Goal: Transaction & Acquisition: Purchase product/service

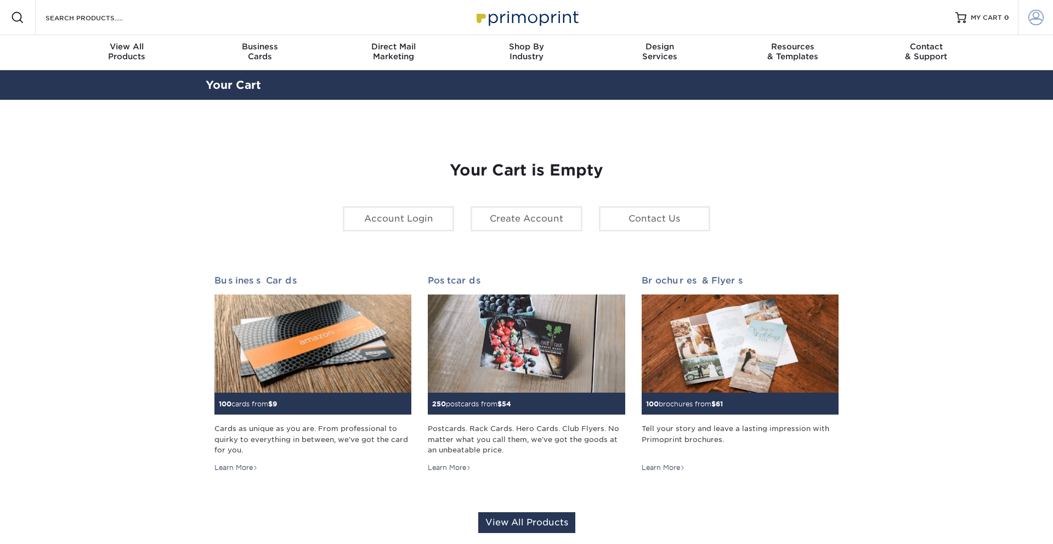
drag, startPoint x: 1046, startPoint y: 18, endPoint x: 995, endPoint y: 49, distance: 60.3
click at [1046, 18] on link "Account" at bounding box center [1035, 17] width 35 height 35
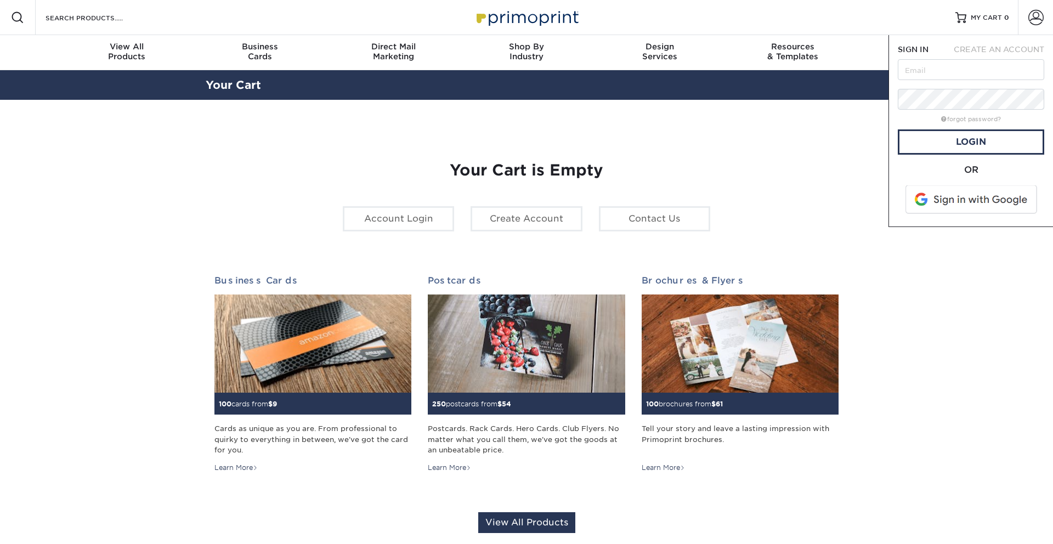
click at [944, 200] on span at bounding box center [973, 199] width 140 height 29
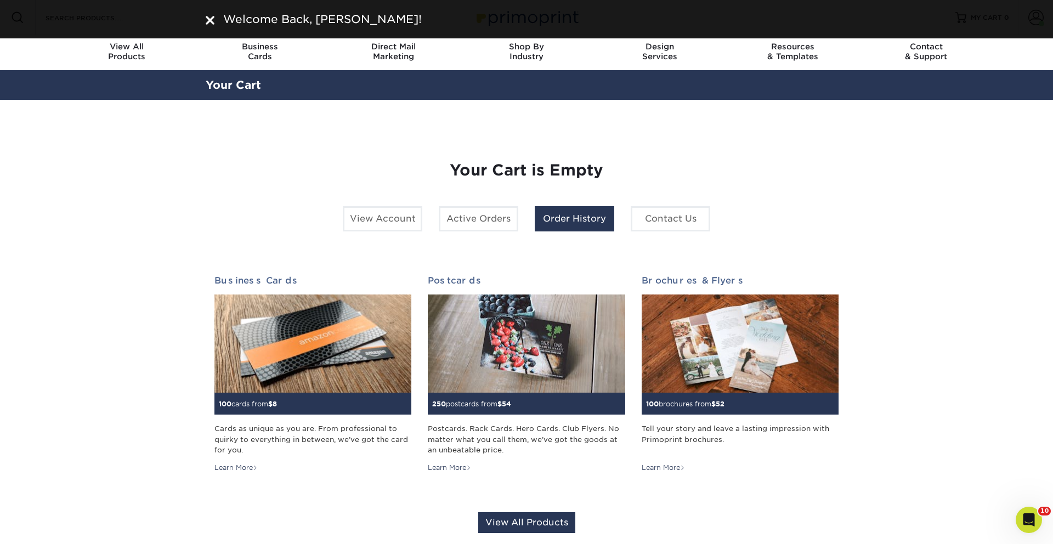
click at [588, 224] on link "Order History" at bounding box center [575, 218] width 80 height 25
click at [591, 221] on link "Order History" at bounding box center [575, 218] width 80 height 25
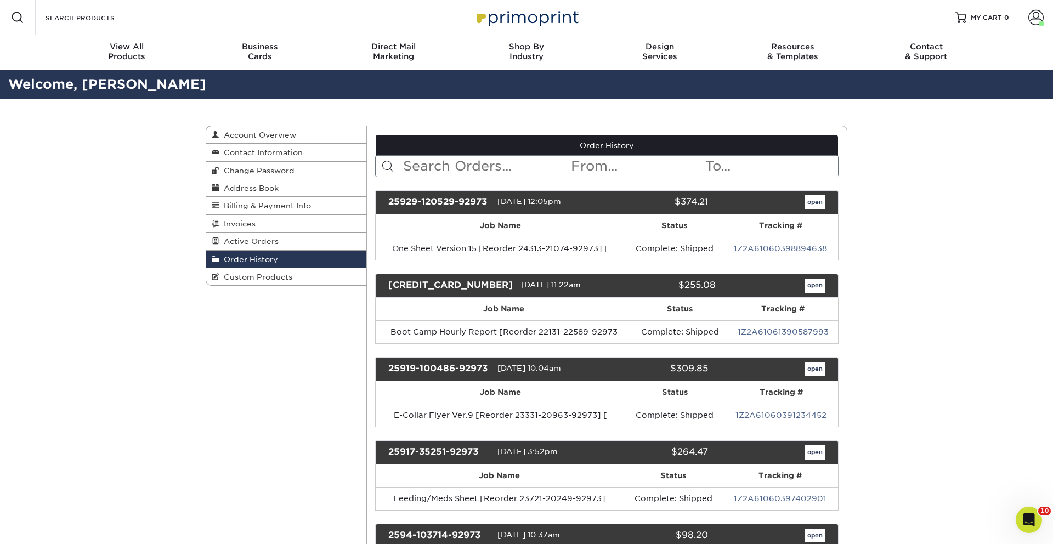
click at [474, 171] on input "text" at bounding box center [486, 166] width 168 height 21
type input "button"
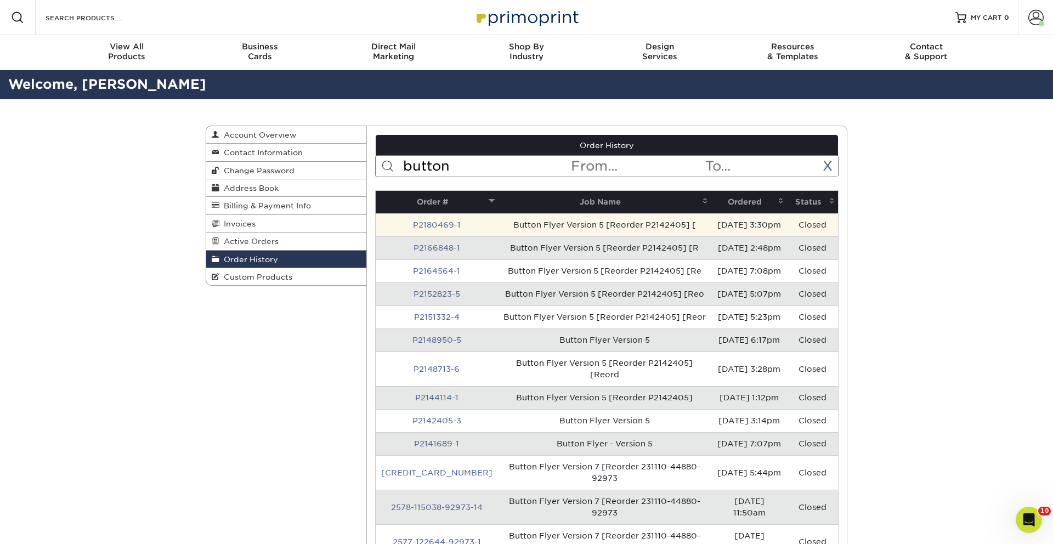
click at [540, 228] on td "Button Flyer Version 5 [Reorder P2142405] [" at bounding box center [605, 224] width 214 height 23
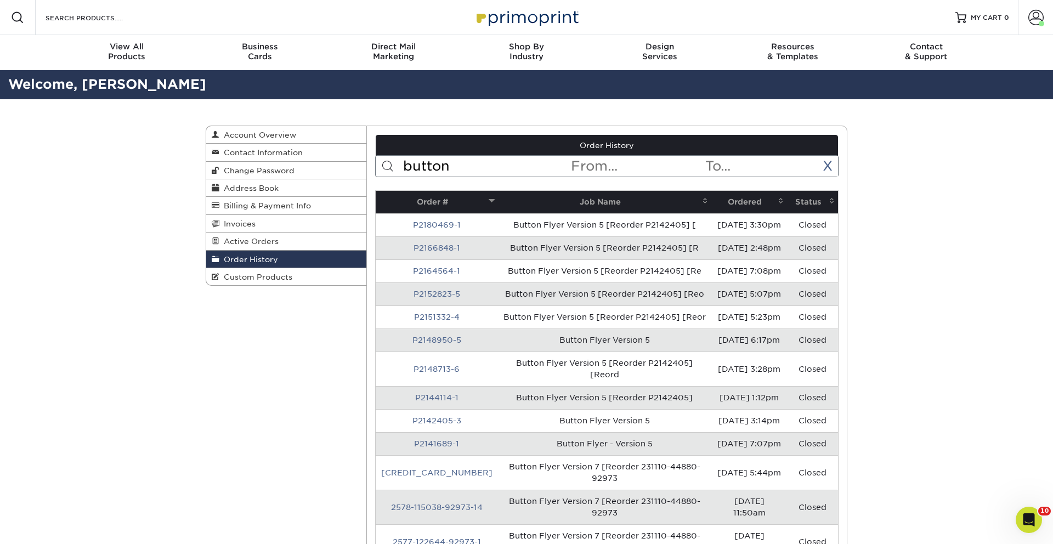
click at [732, 200] on th "Ordered" at bounding box center [750, 202] width 76 height 22
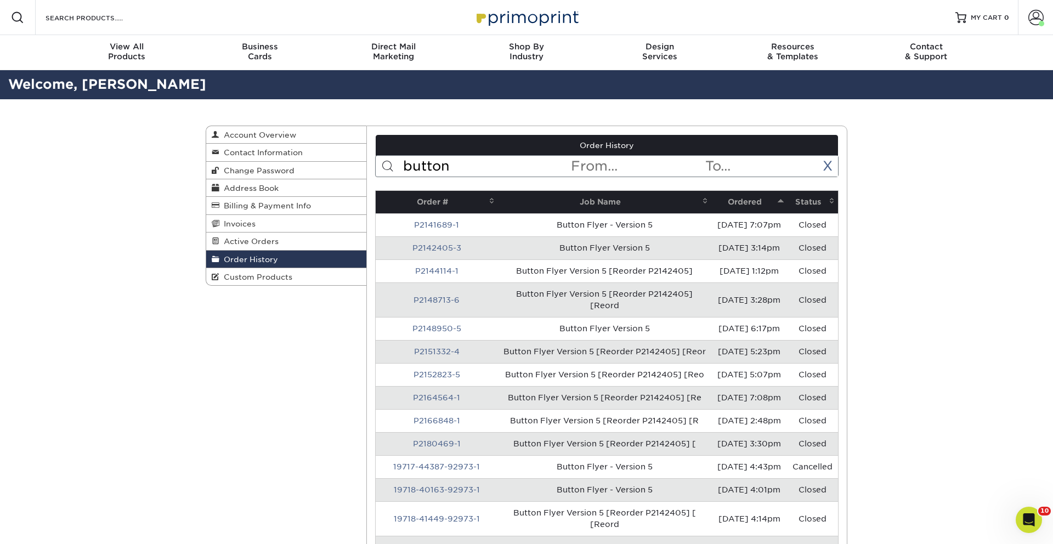
click at [732, 200] on th "Ordered" at bounding box center [750, 202] width 76 height 22
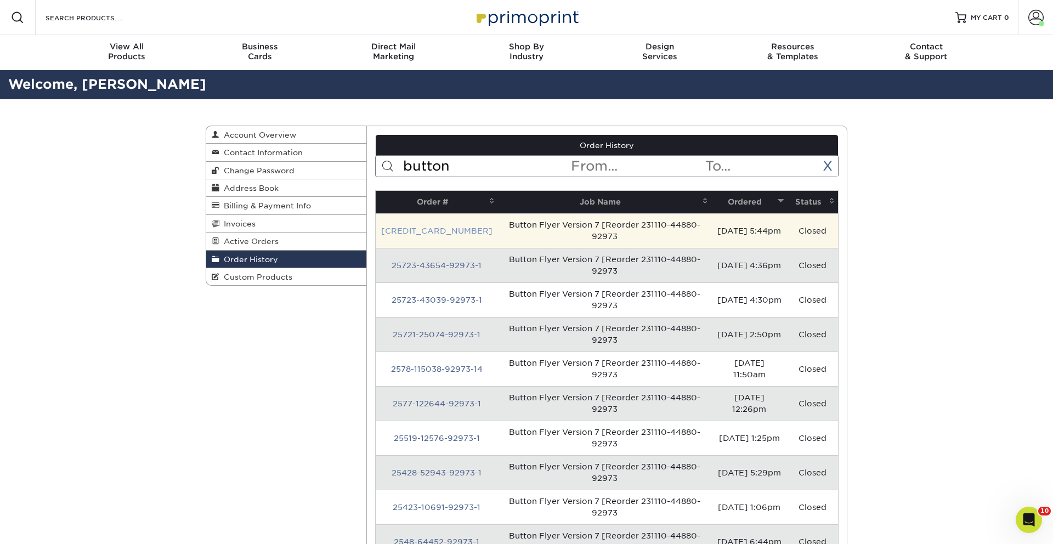
click at [423, 232] on link "25820-54468-92973-1" at bounding box center [436, 231] width 111 height 9
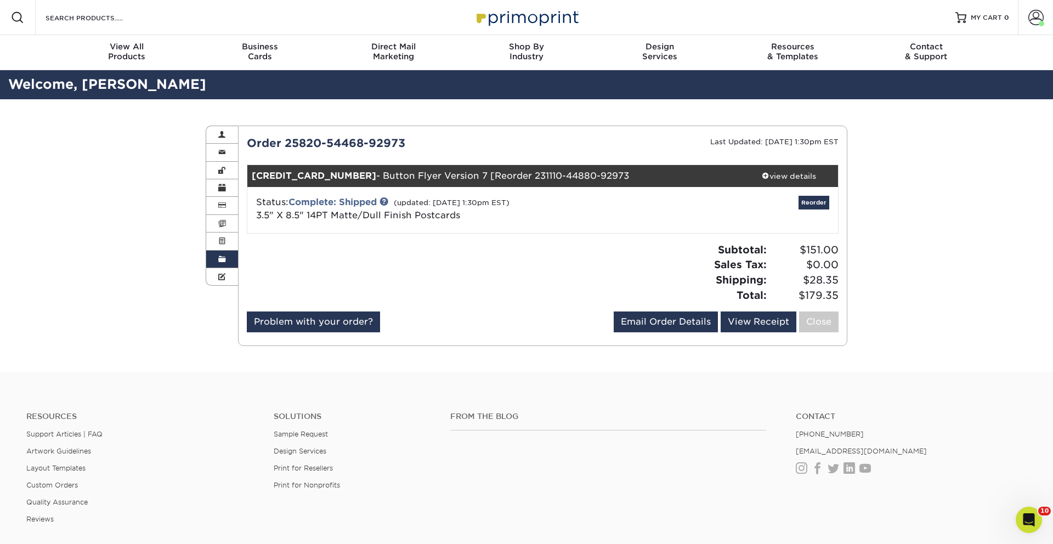
click at [831, 201] on div "Reorder" at bounding box center [739, 210] width 197 height 29
click at [818, 204] on link "Reorder" at bounding box center [814, 203] width 31 height 14
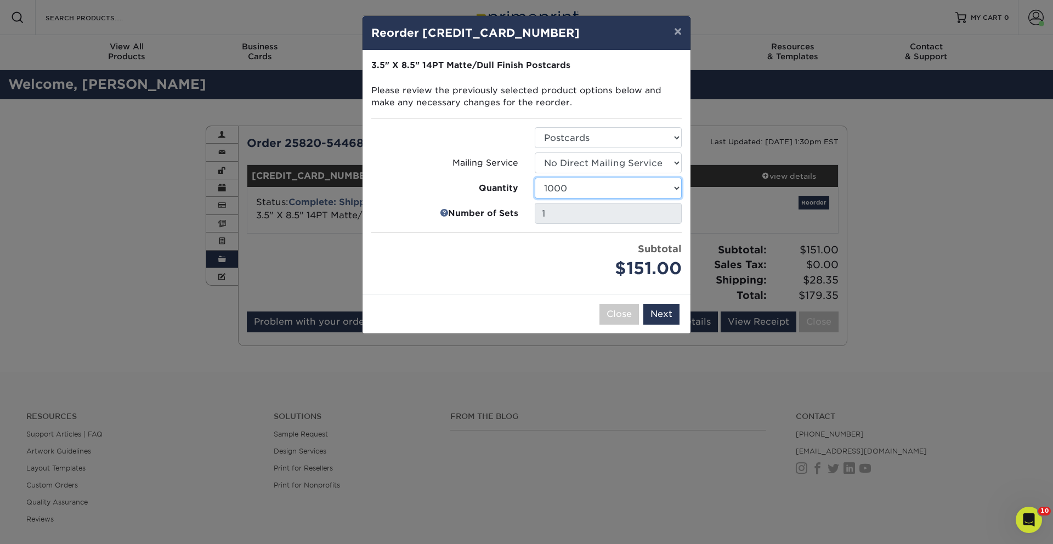
click at [573, 179] on select "100 250 500 1000 2500 5000 10000 15000 20000 25000 30000 35000 40000 45000 5000…" at bounding box center [608, 188] width 147 height 21
select select "f593fda3-2d5c-4b9e-9c2c-6197b899ae74"
click at [535, 178] on select "100 250 500 1000 2500 5000 10000 15000 20000 25000 30000 35000 40000 45000 5000…" at bounding box center [608, 188] width 147 height 21
click at [664, 309] on button "Next" at bounding box center [662, 314] width 36 height 21
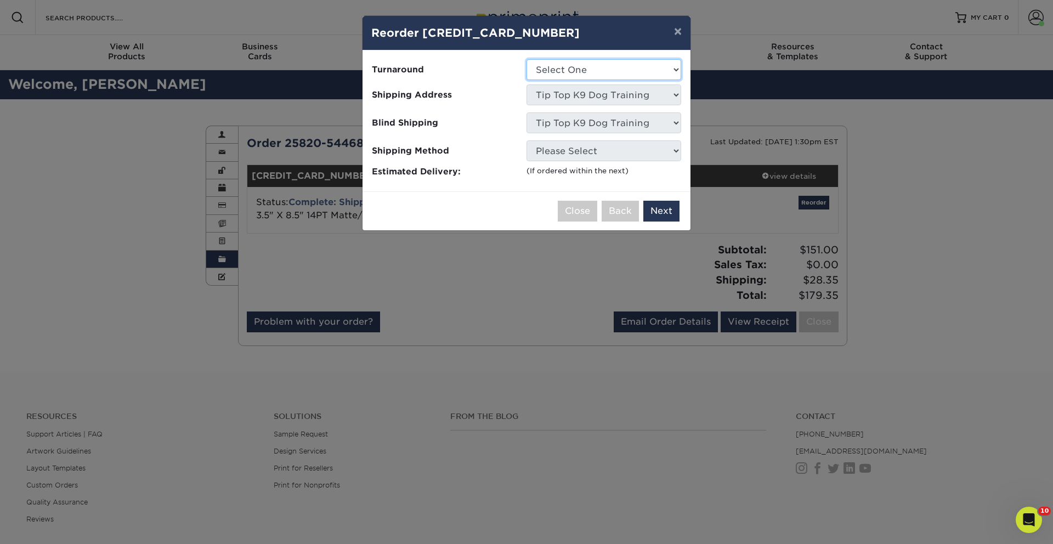
click at [588, 74] on select "Select One 2-4 Business Days 2 Day Next Business Day" at bounding box center [604, 69] width 155 height 21
select select "126f4f9d-666e-4abf-ae63-3277a427f843"
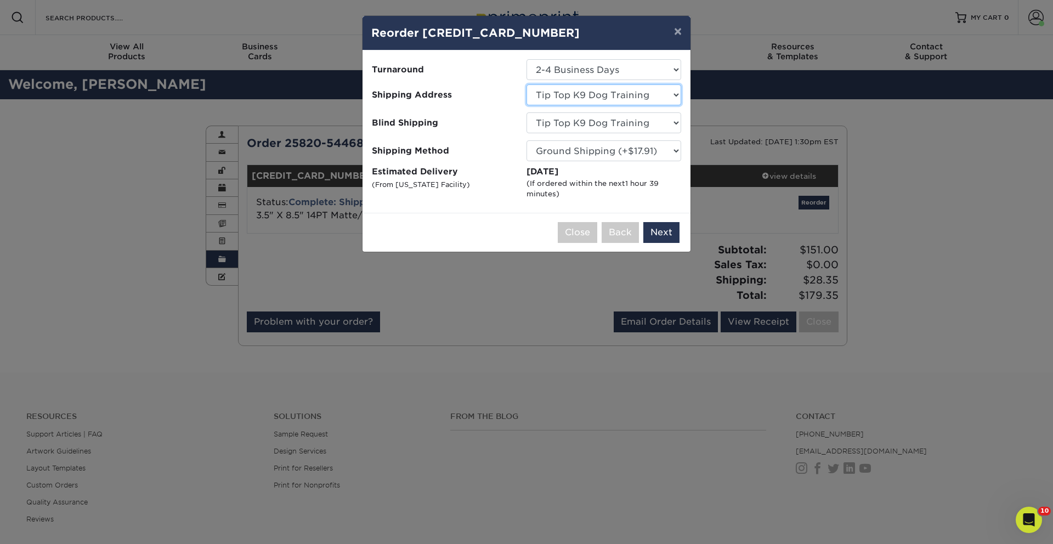
click at [586, 96] on select "Select One Adam Willbourn-Owasso Aj Idaho aprilmethven Ashleigh Hart - Orlando,…" at bounding box center [604, 94] width 155 height 21
select select "185498"
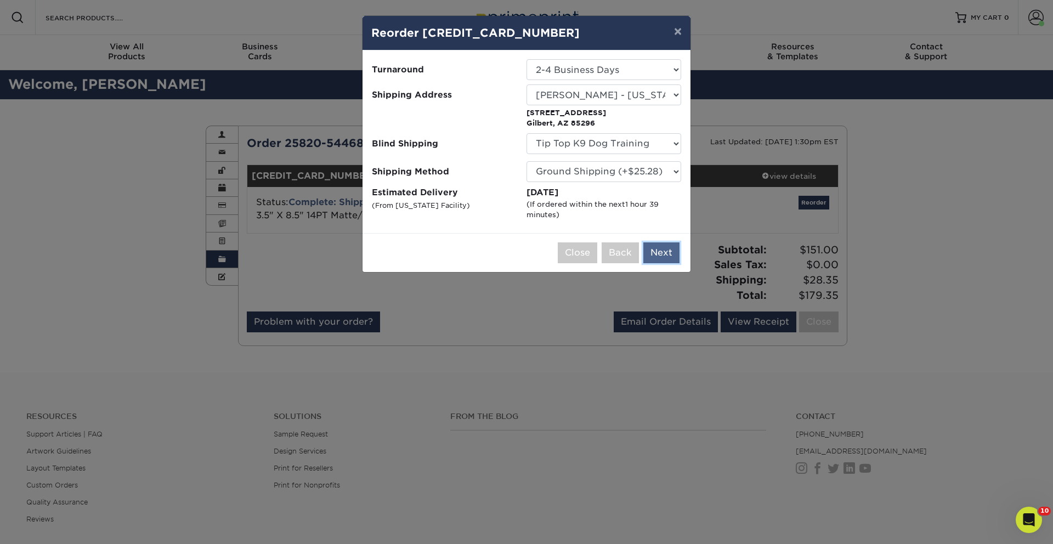
click at [661, 258] on button "Next" at bounding box center [662, 253] width 36 height 21
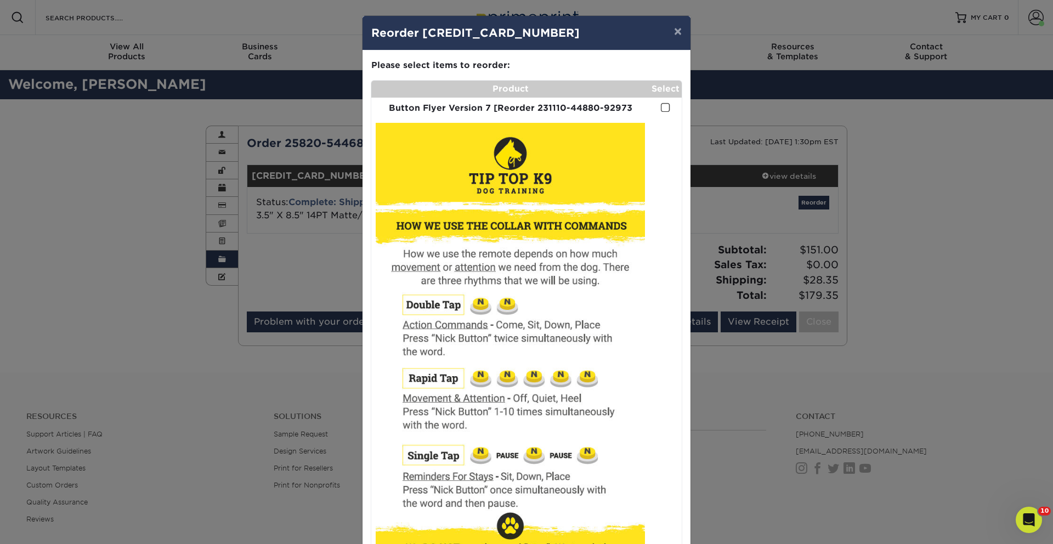
click at [660, 115] on tbody "Button Flyer Version 7 [Reorder 231110-44880-92973" at bounding box center [526, 433] width 311 height 670
click at [664, 105] on span at bounding box center [665, 108] width 9 height 10
click at [0, 0] on input "checkbox" at bounding box center [0, 0] width 0 height 0
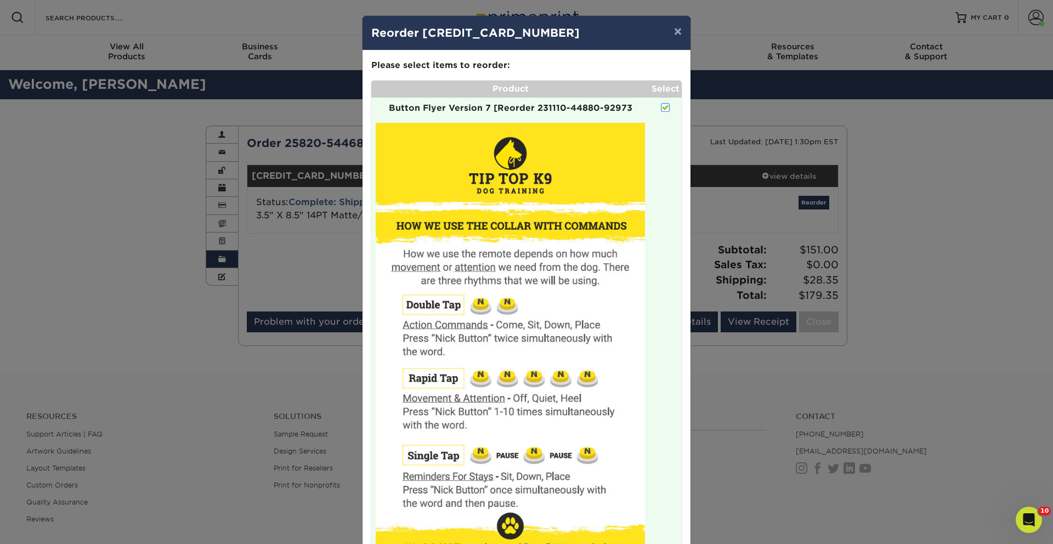
scroll to position [288, 0]
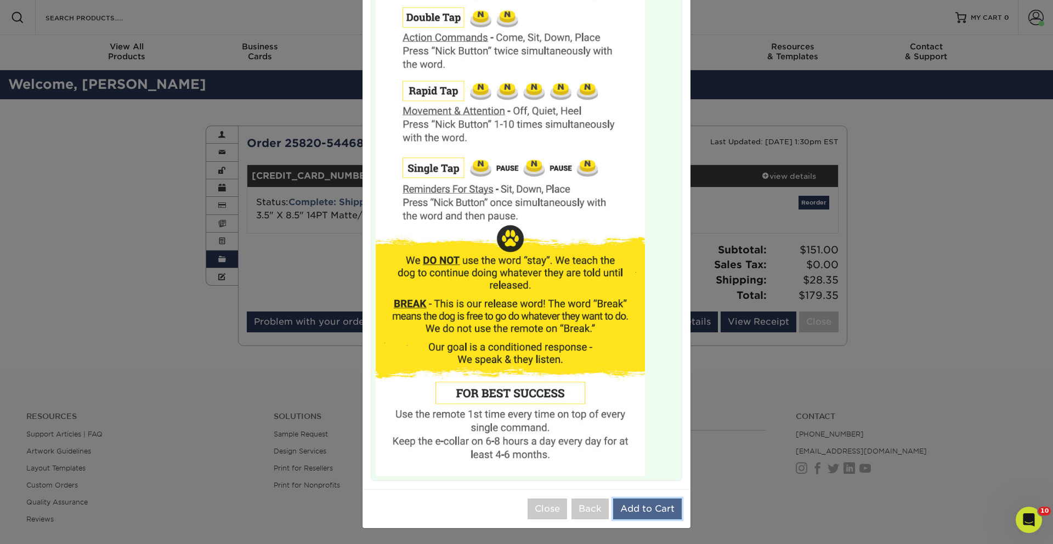
click at [650, 511] on button "Add to Cart" at bounding box center [647, 509] width 69 height 21
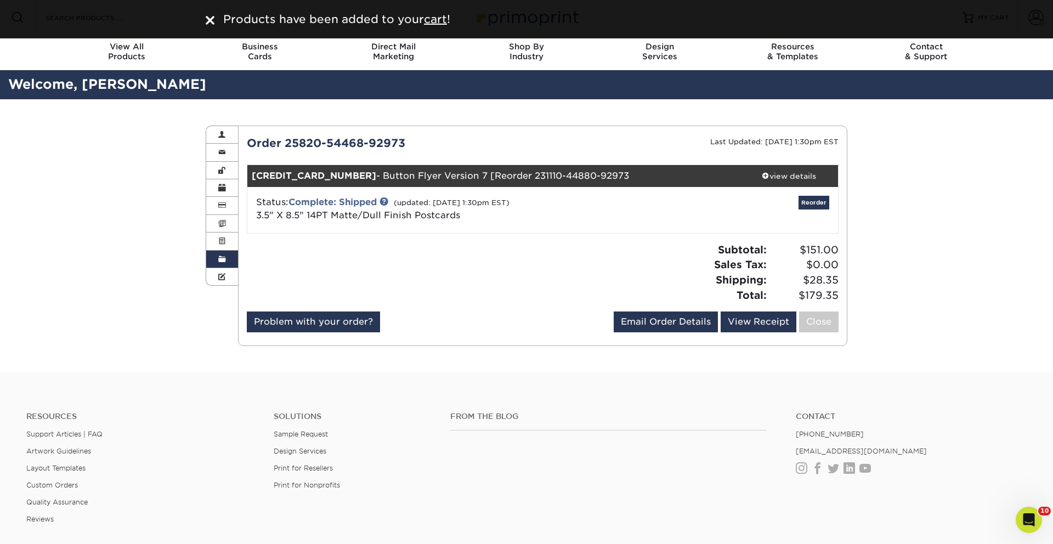
click at [434, 26] on div "Products have been added to your cart !" at bounding box center [533, 19] width 629 height 16
click at [435, 24] on u "cart" at bounding box center [435, 19] width 23 height 13
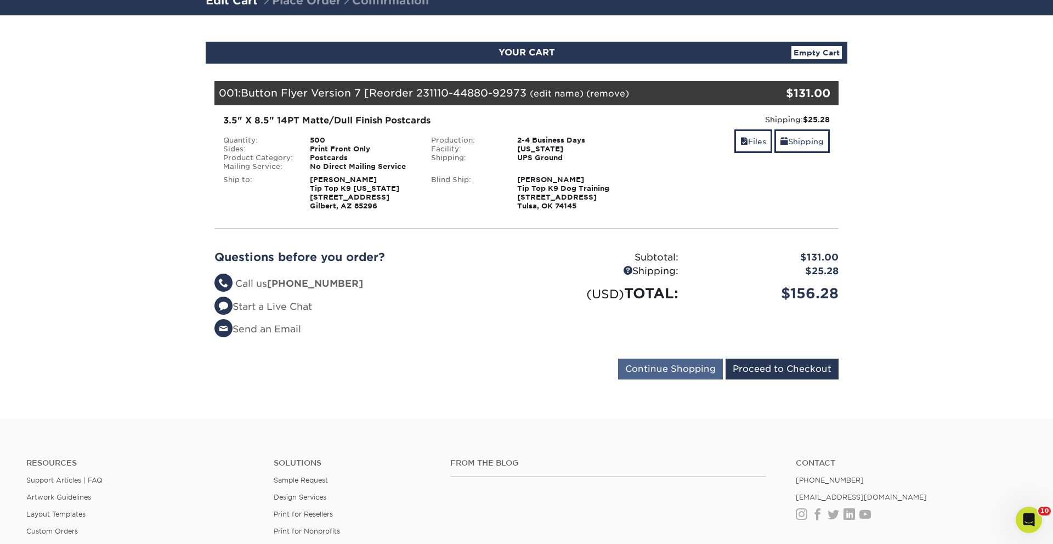
scroll to position [88, 0]
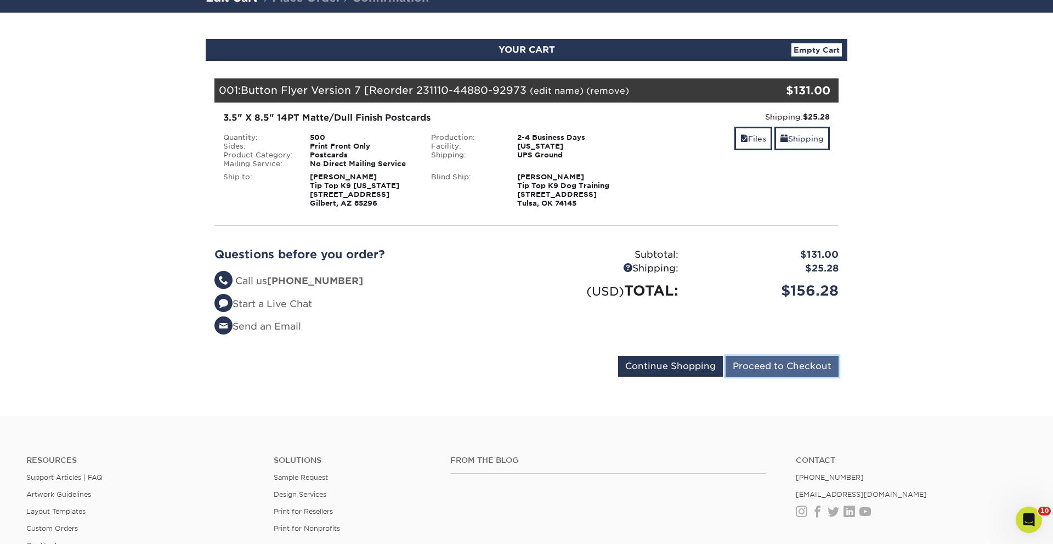
drag, startPoint x: 798, startPoint y: 365, endPoint x: 790, endPoint y: 357, distance: 11.3
click at [798, 365] on input "Proceed to Checkout" at bounding box center [782, 366] width 113 height 21
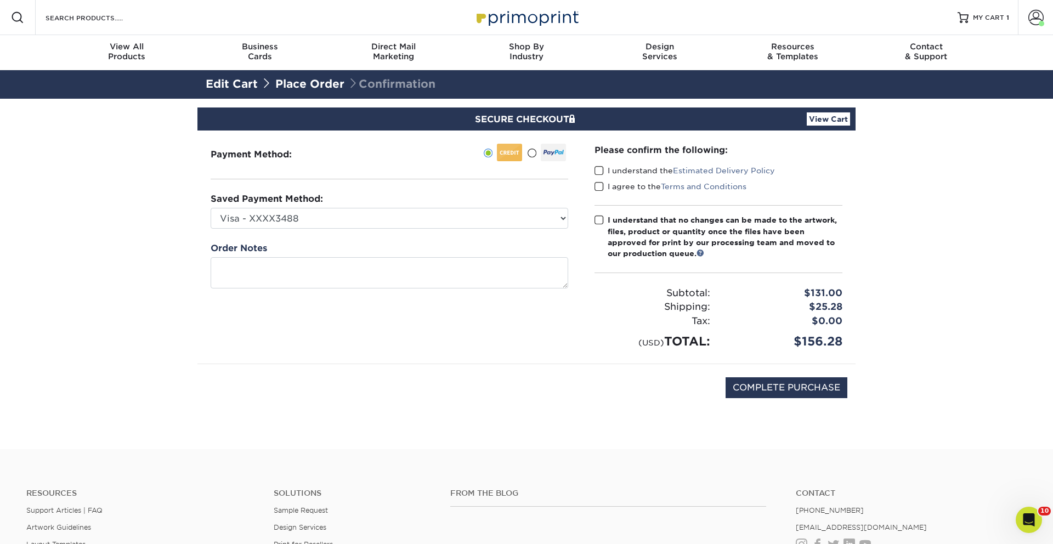
drag, startPoint x: 597, startPoint y: 173, endPoint x: 598, endPoint y: 184, distance: 11.0
click at [596, 174] on span at bounding box center [599, 171] width 9 height 10
click at [0, 0] on input "I understand the Estimated Delivery Policy" at bounding box center [0, 0] width 0 height 0
click at [599, 186] on span at bounding box center [599, 187] width 9 height 10
click at [0, 0] on input "I agree to the Terms and Conditions" at bounding box center [0, 0] width 0 height 0
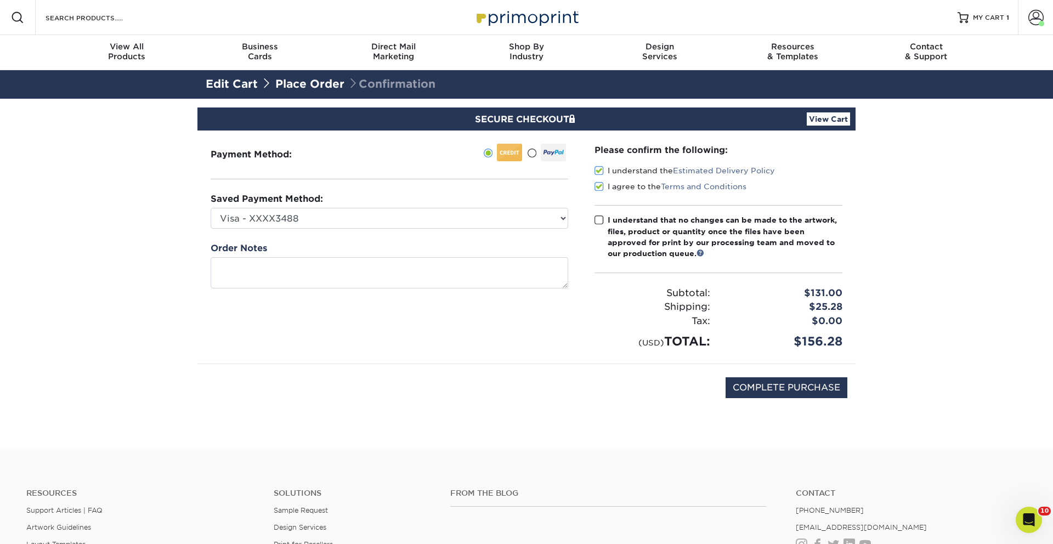
click at [600, 224] on span at bounding box center [599, 220] width 9 height 10
click at [0, 0] on input "I understand that no changes can be made to the artwork, files, product or quan…" at bounding box center [0, 0] width 0 height 0
click at [759, 387] on input "COMPLETE PURCHASE" at bounding box center [787, 387] width 122 height 21
type input "PROCESSING, PLEASE WAIT..."
